Goal: Find specific page/section: Find specific page/section

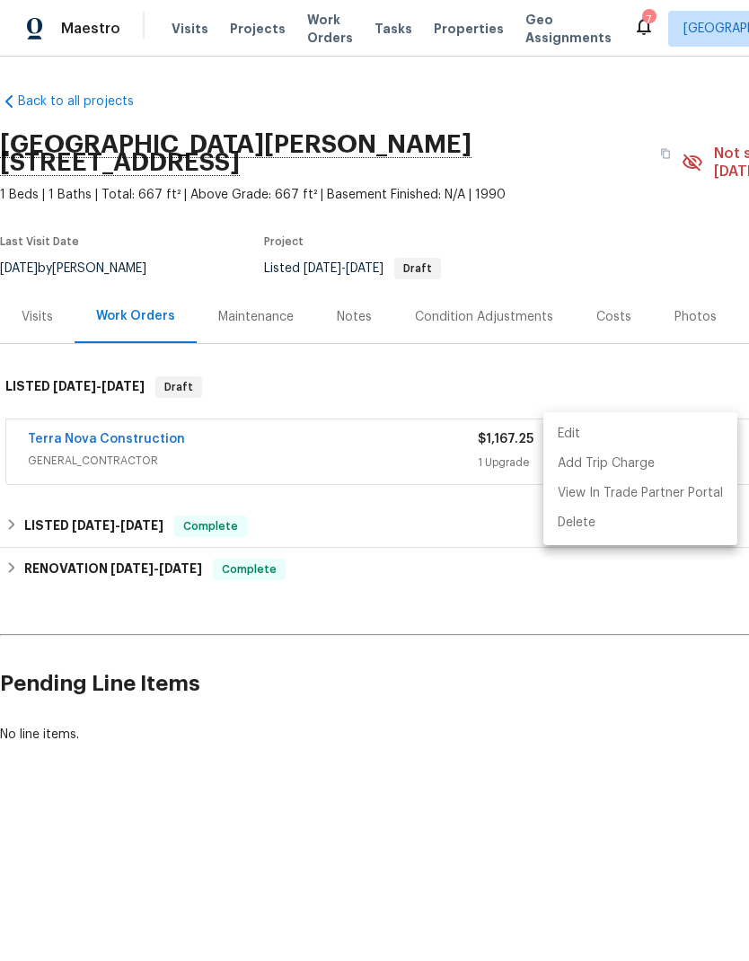
scroll to position [0, 266]
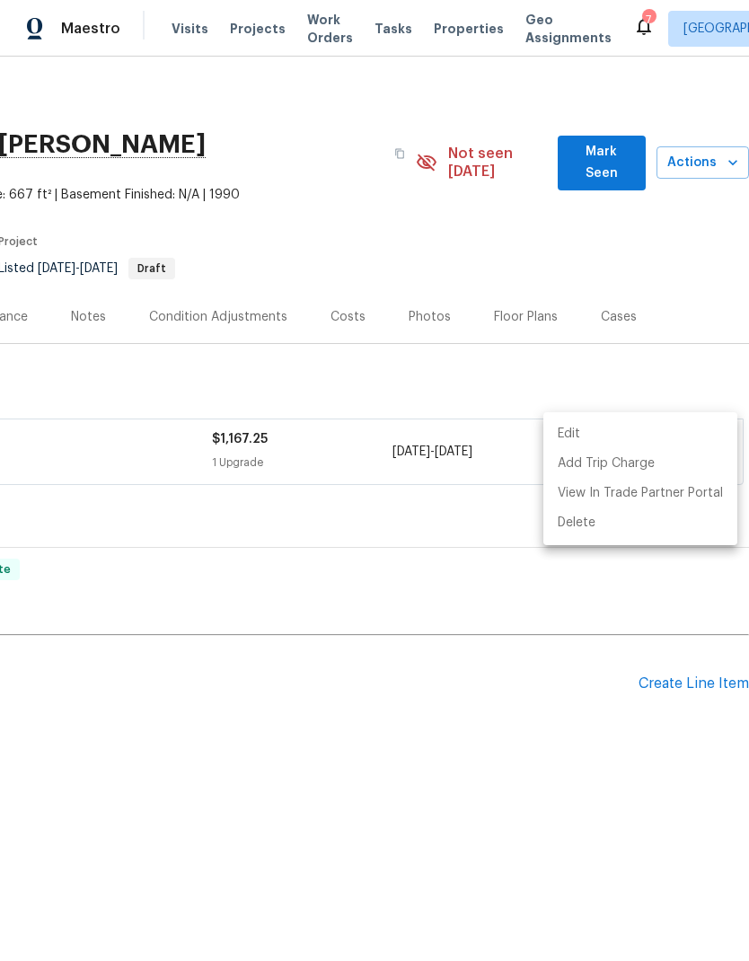
click at [432, 561] on div at bounding box center [374, 480] width 749 height 961
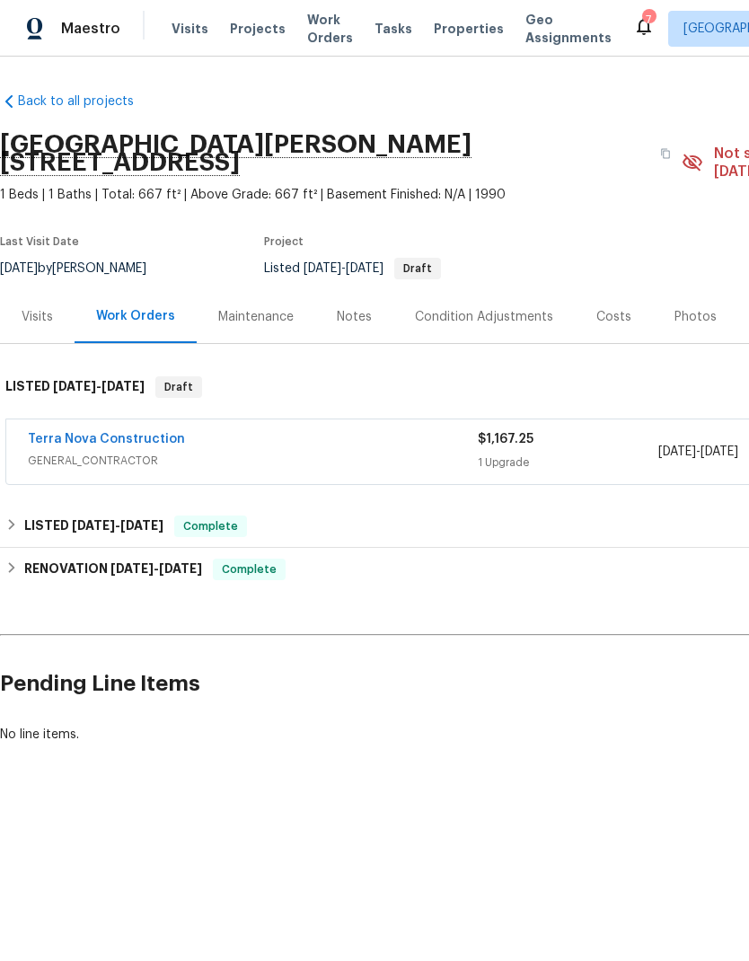
scroll to position [0, 0]
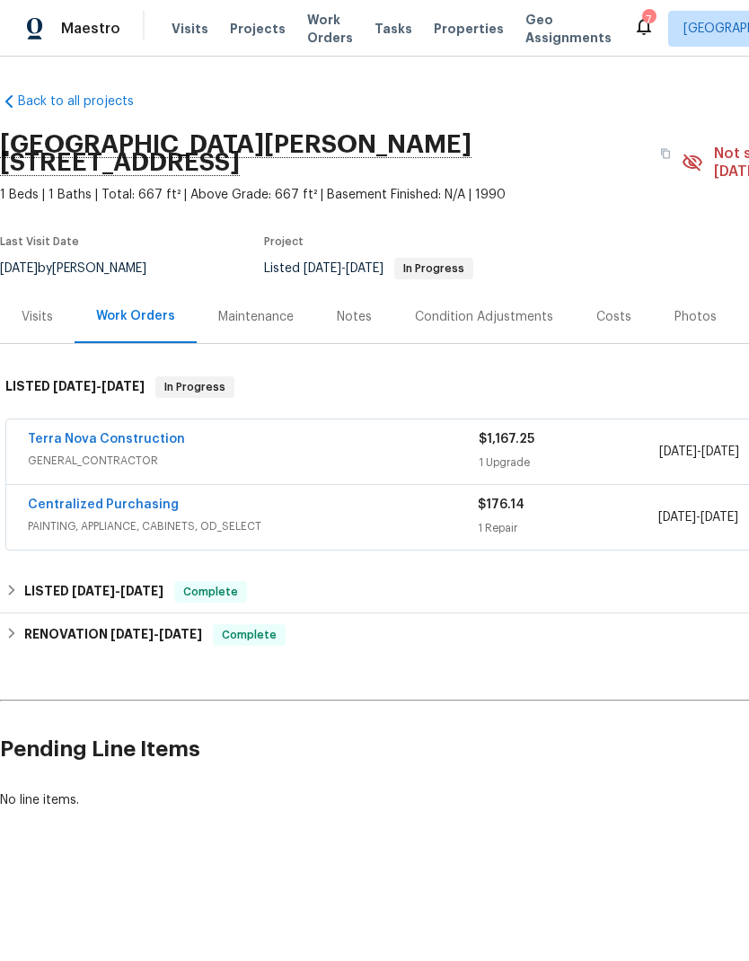
click at [441, 35] on span "Properties" at bounding box center [469, 29] width 70 height 18
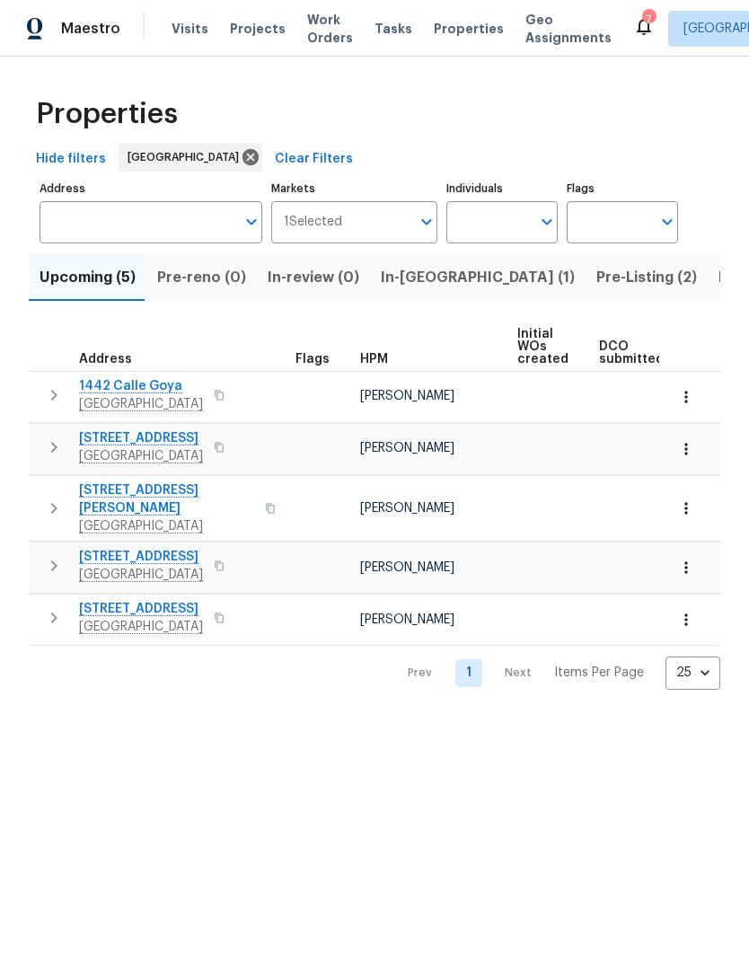
click at [597, 278] on span "Pre-Listing (2)" at bounding box center [647, 277] width 101 height 25
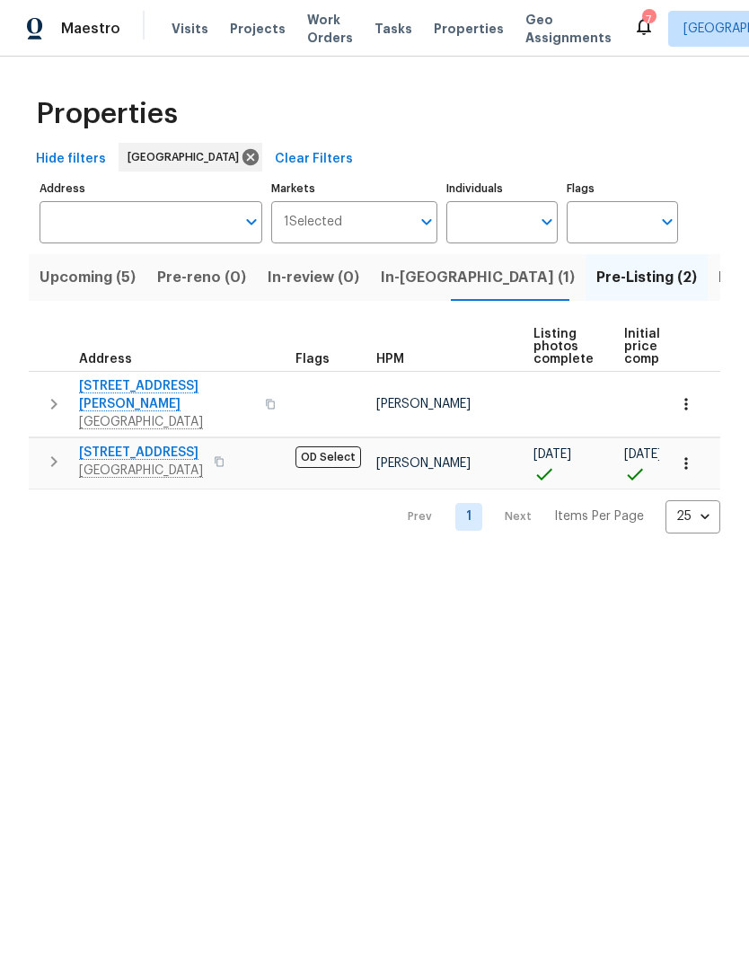
click at [142, 384] on span "[STREET_ADDRESS][PERSON_NAME]" at bounding box center [166, 395] width 175 height 36
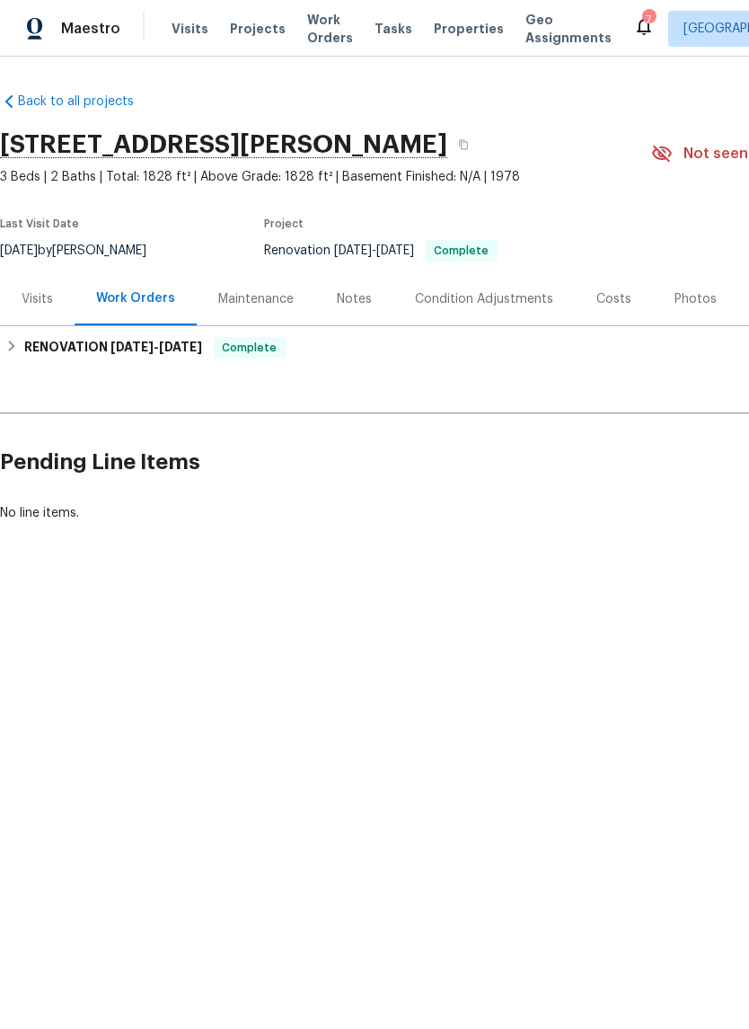
click at [689, 299] on div "Photos" at bounding box center [696, 299] width 42 height 18
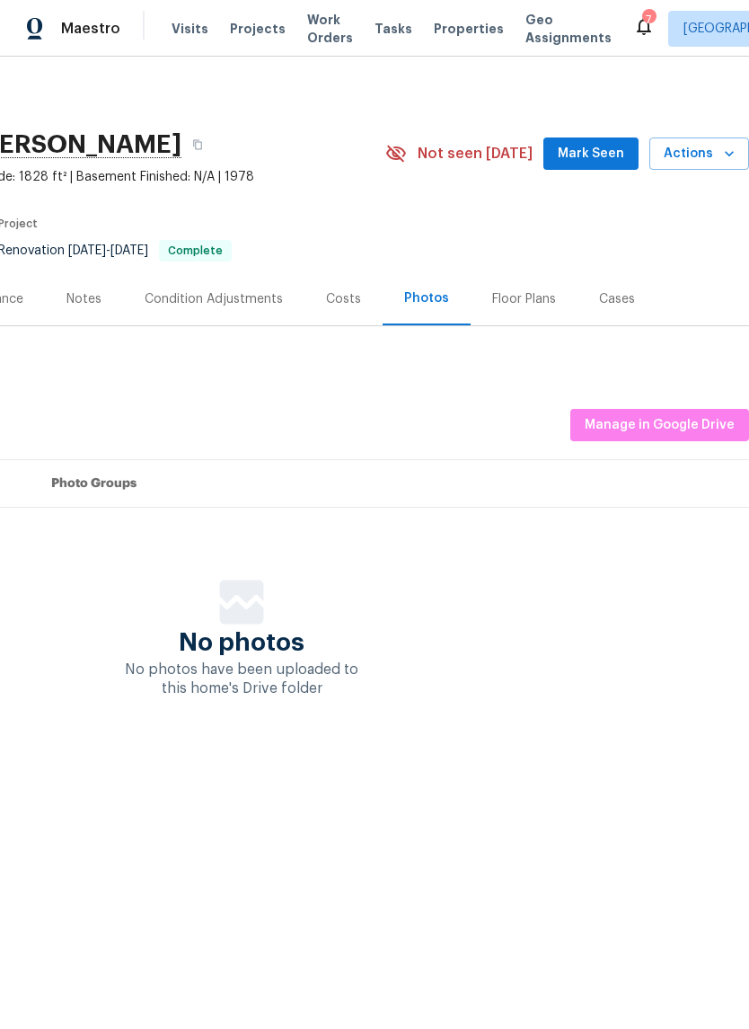
scroll to position [0, 266]
click at [670, 428] on span "Manage in Google Drive" at bounding box center [660, 425] width 150 height 22
